Goal: Find specific page/section: Find specific page/section

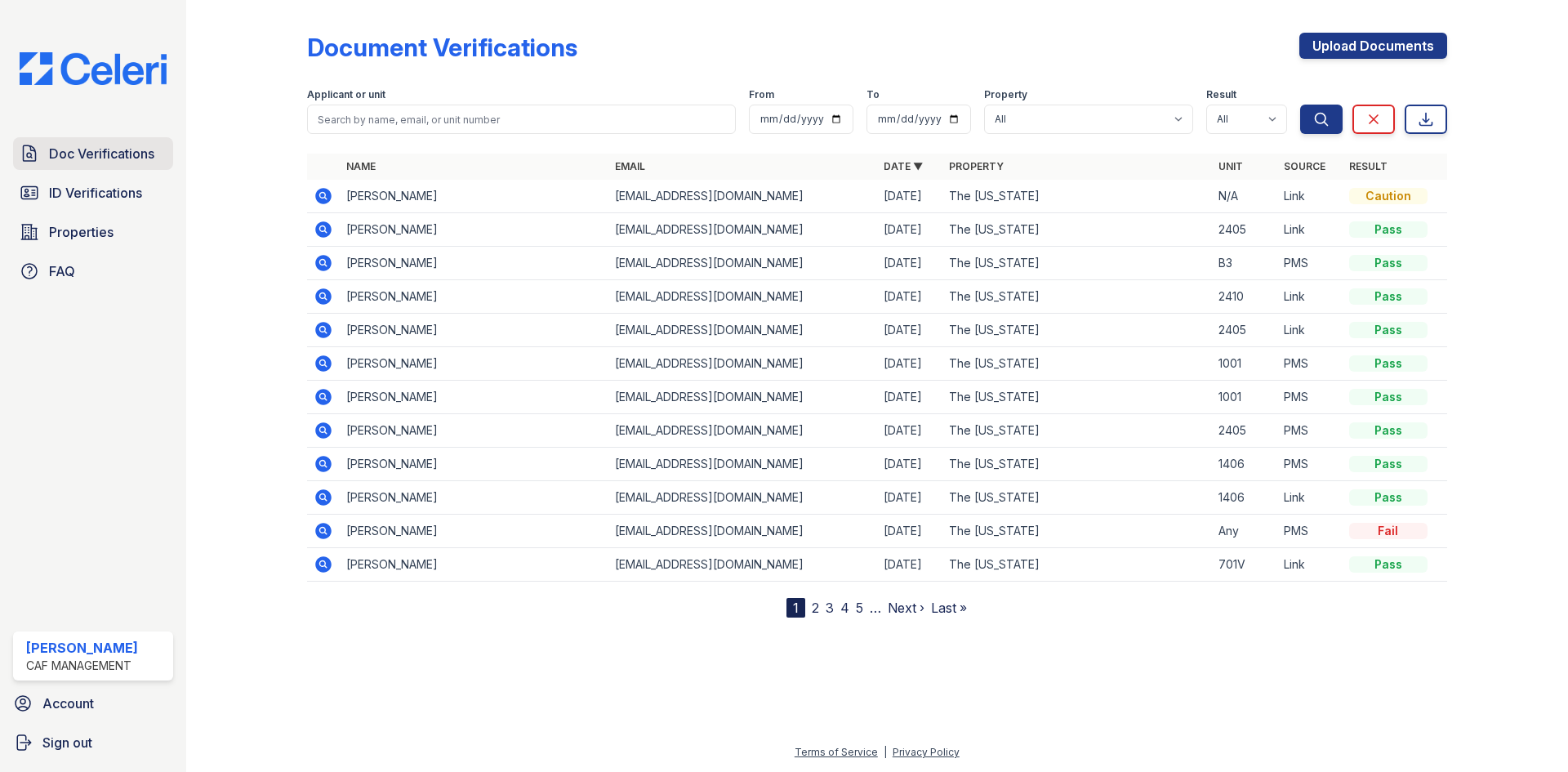
click at [133, 151] on span "Doc Verifications" at bounding box center [102, 153] width 106 height 19
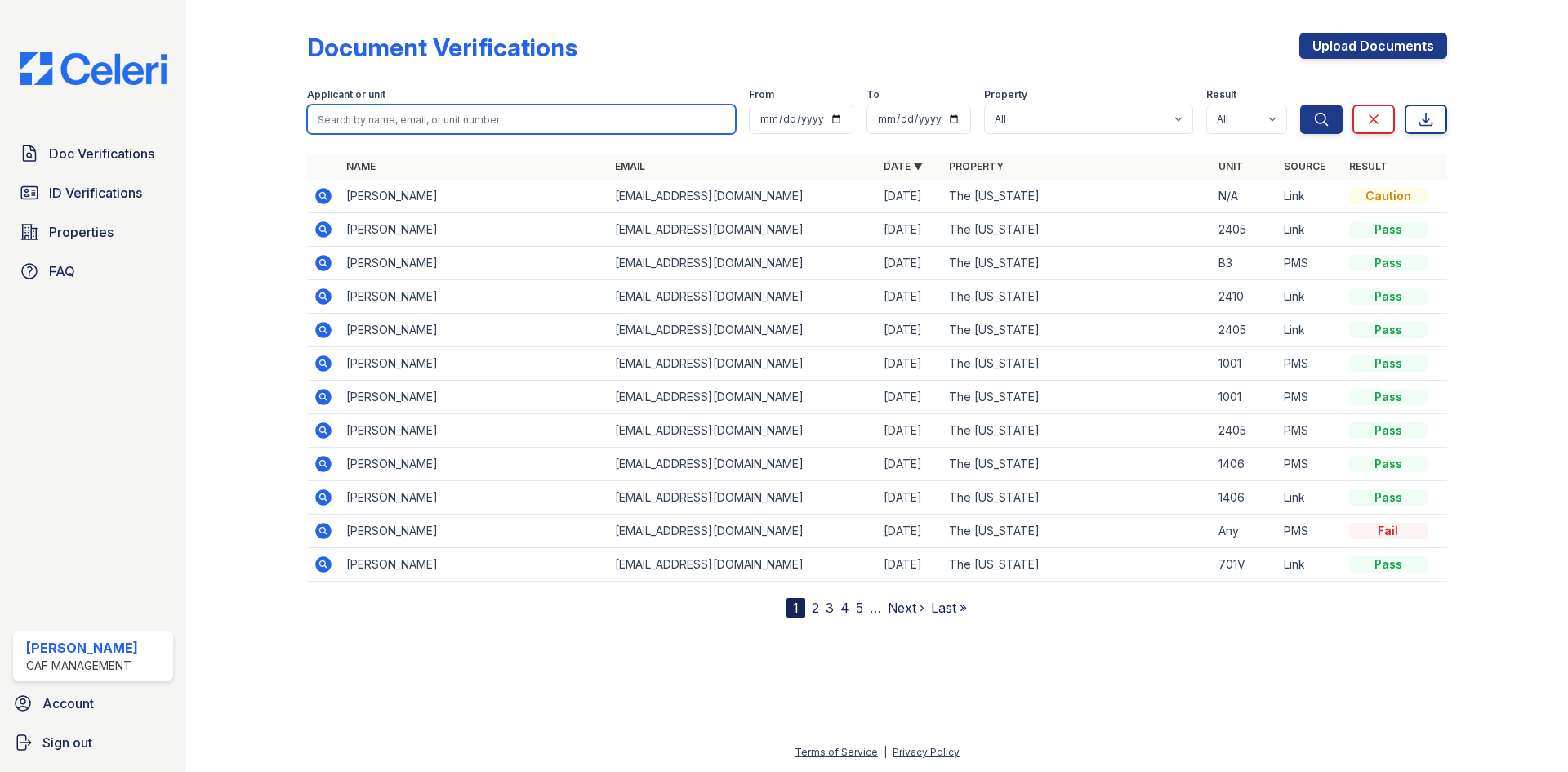
click at [404, 109] on input "search" at bounding box center [521, 119] width 429 height 29
type input "[PERSON_NAME]"
click at [1300, 105] on button "Search" at bounding box center [1321, 119] width 43 height 29
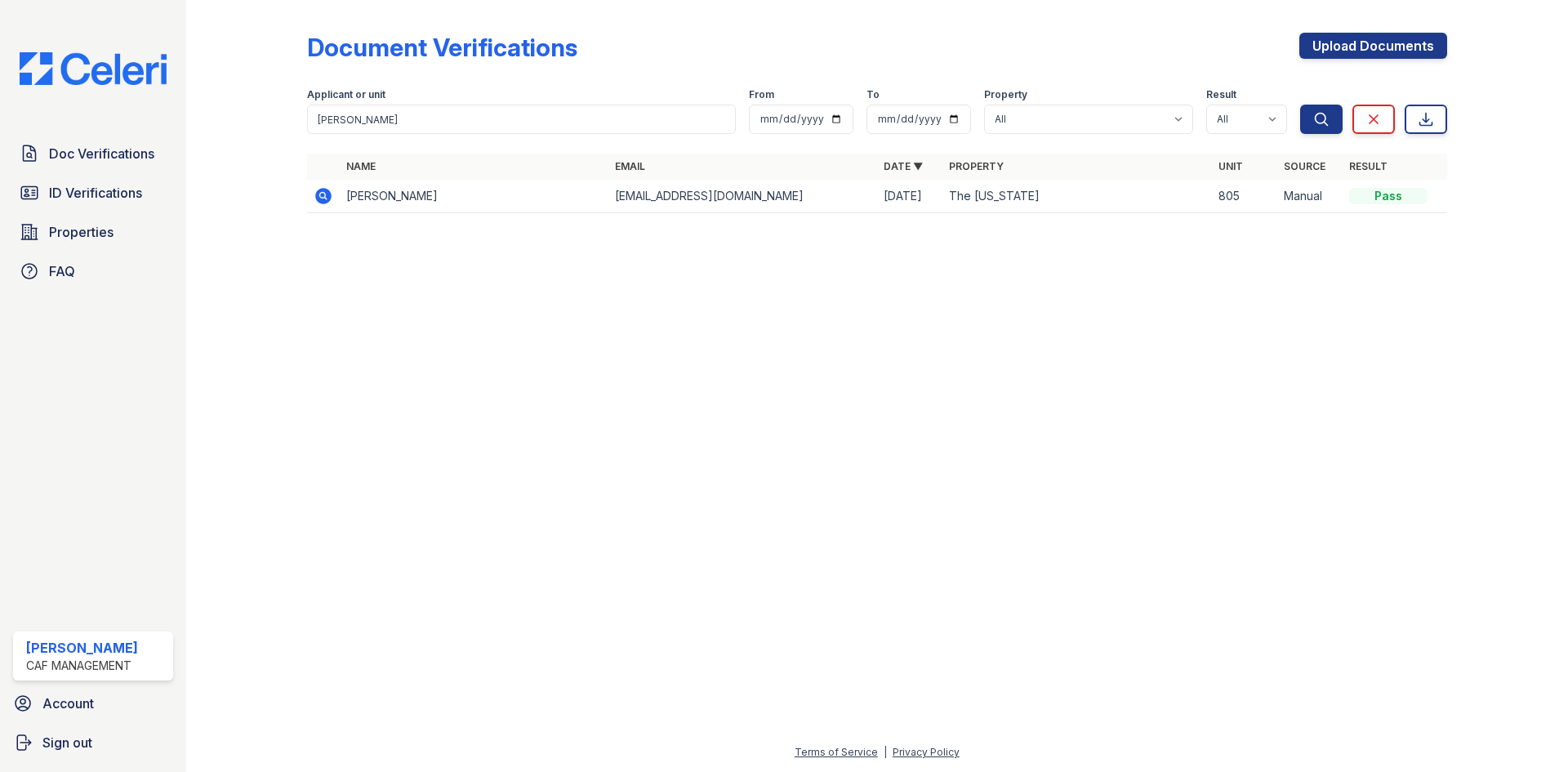
click at [314, 196] on icon at bounding box center [323, 196] width 19 height 19
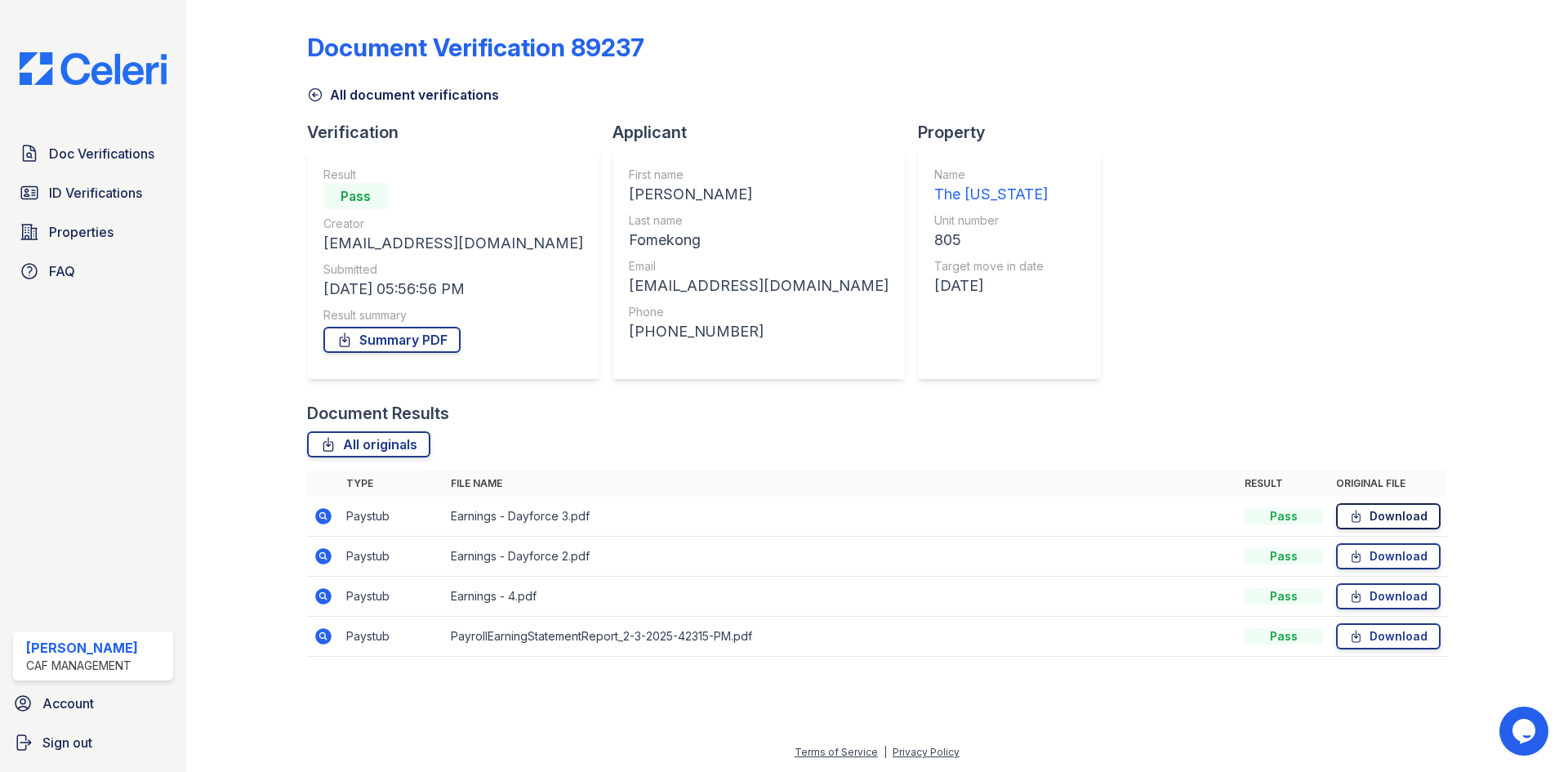
click at [1389, 516] on link "Download" at bounding box center [1388, 516] width 105 height 26
click at [401, 331] on link "Summary PDF" at bounding box center [392, 339] width 138 height 26
click at [73, 201] on span "ID Verifications" at bounding box center [95, 192] width 93 height 19
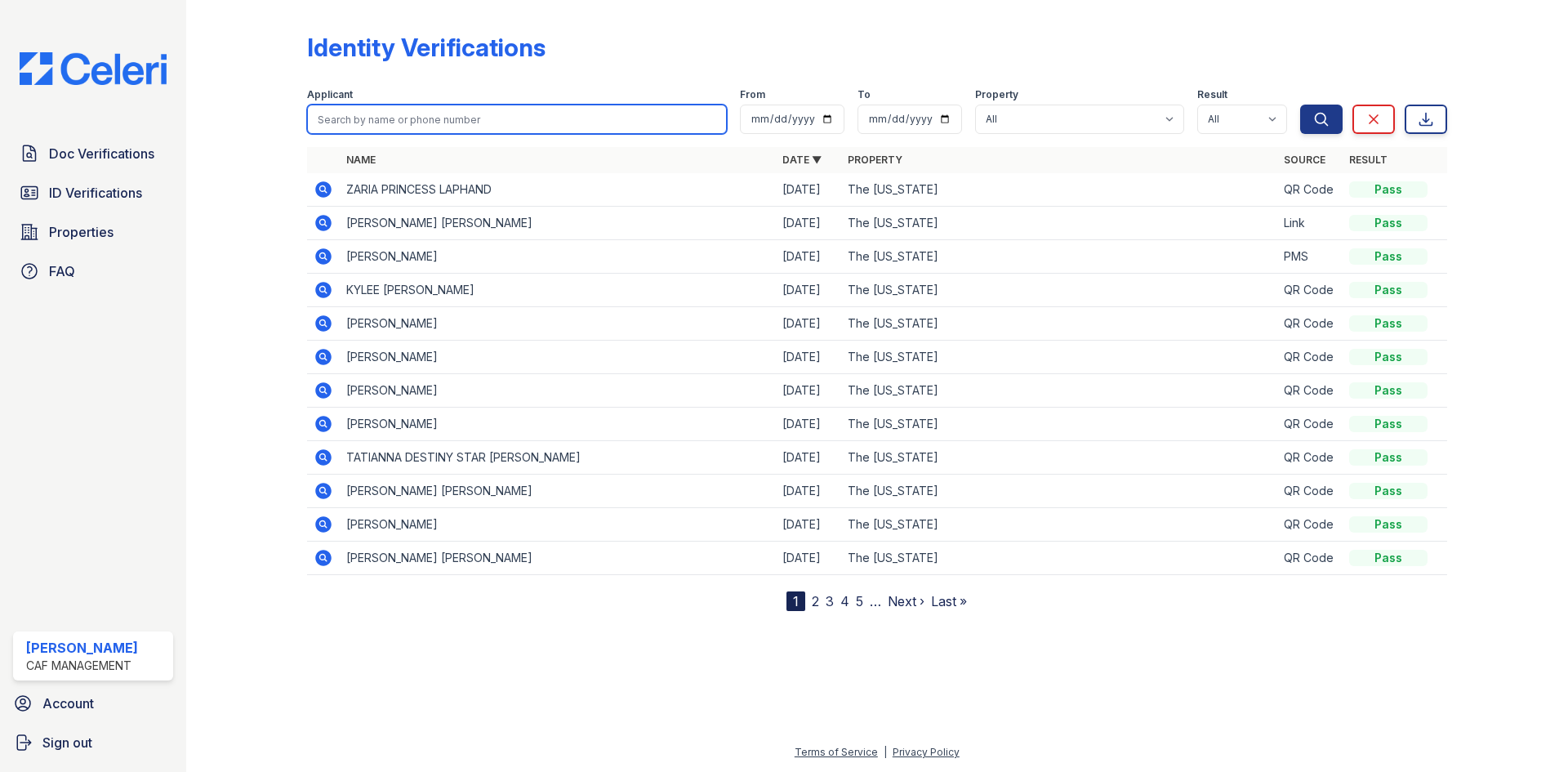
click at [431, 128] on input "search" at bounding box center [517, 119] width 419 height 29
type input "[PERSON_NAME]"
click at [1300, 105] on button "Search" at bounding box center [1321, 119] width 43 height 29
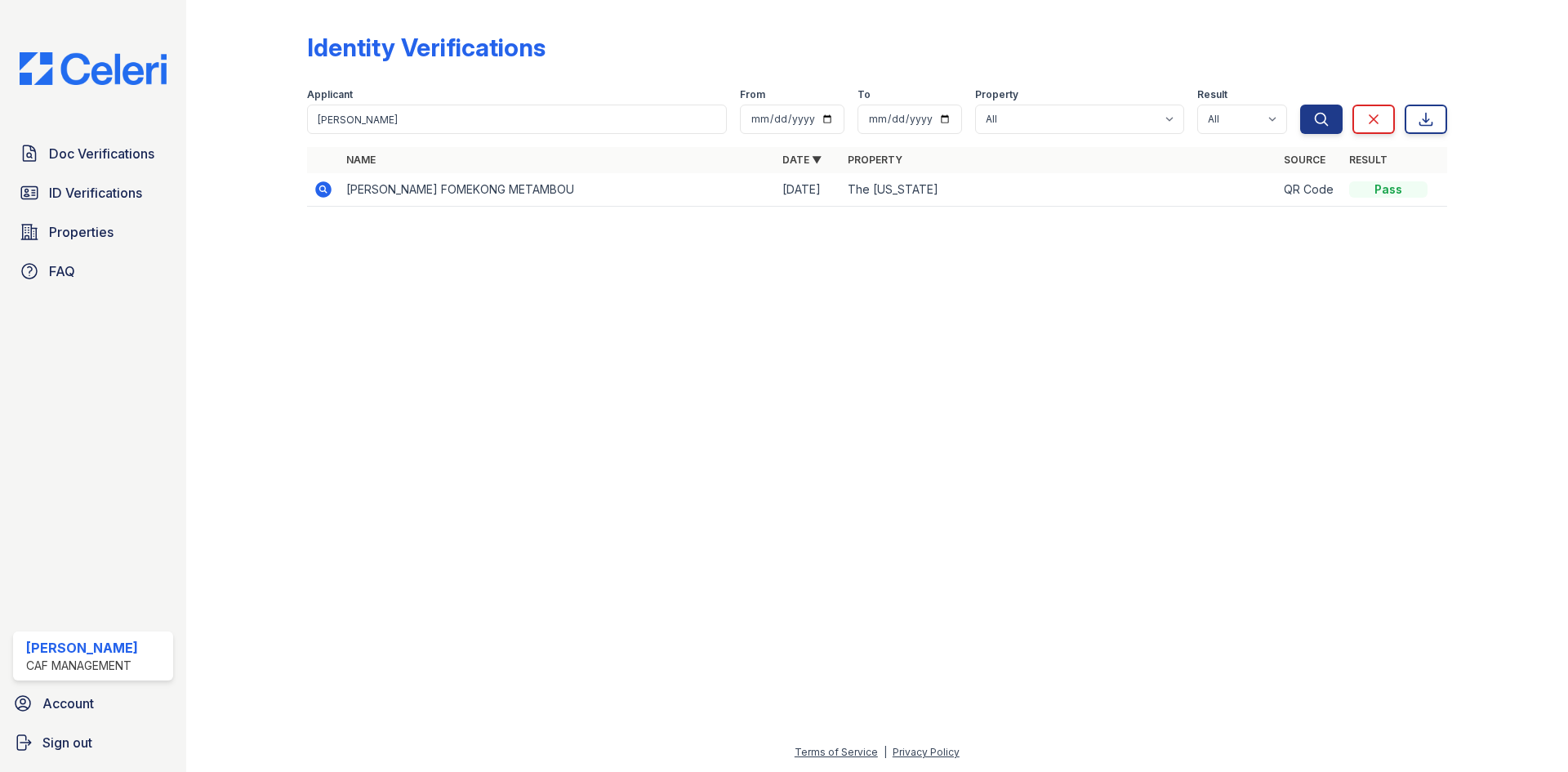
click at [325, 190] on icon at bounding box center [323, 189] width 19 height 19
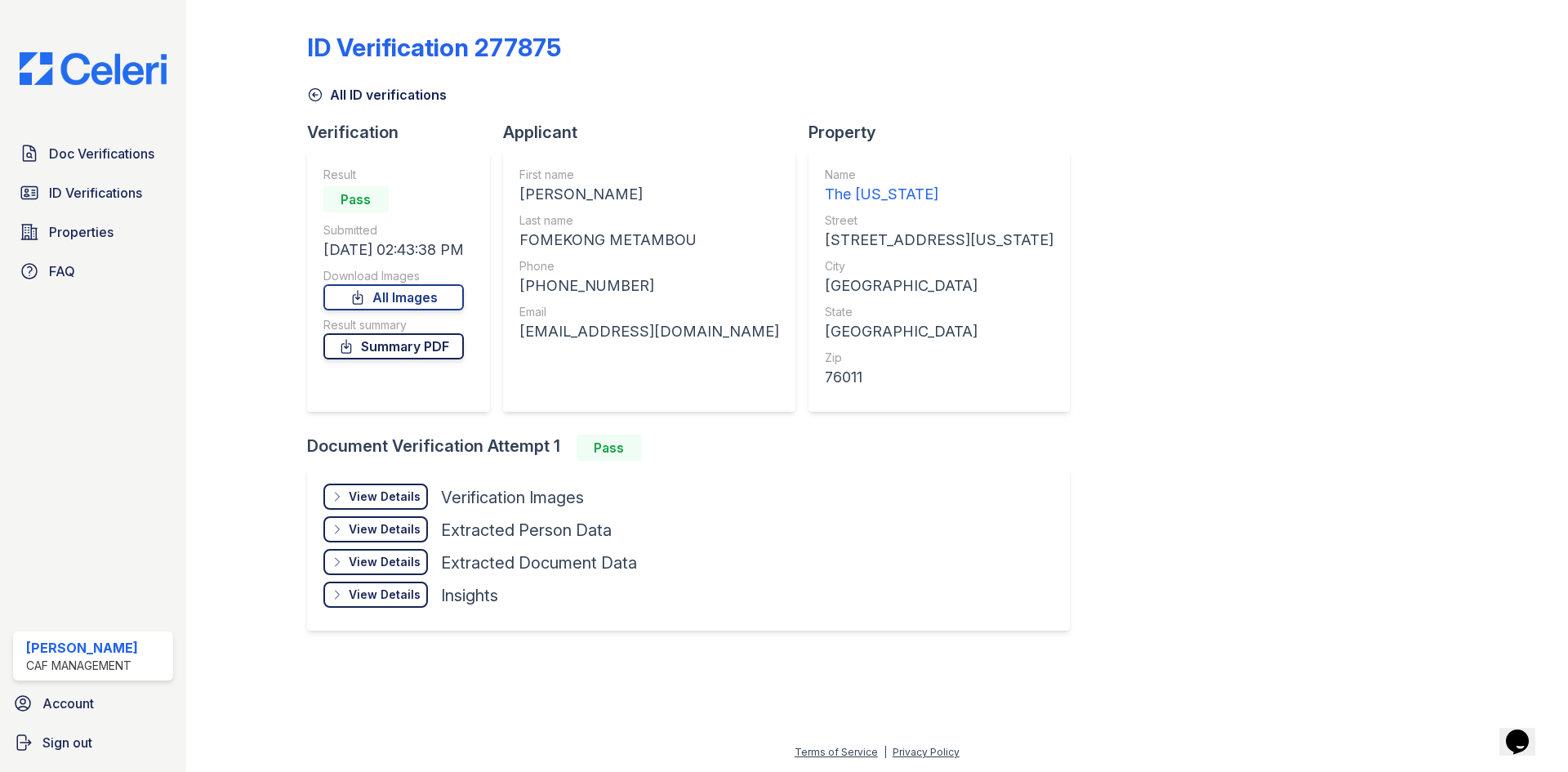
click at [446, 350] on link "Summary PDF" at bounding box center [393, 346] width 140 height 26
